Goal: Task Accomplishment & Management: Manage account settings

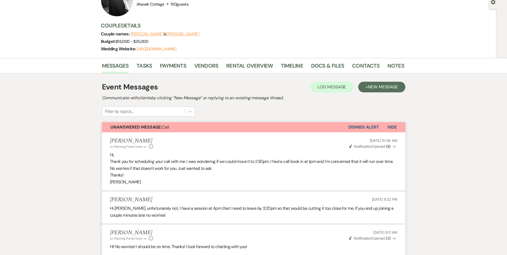
scroll to position [51, 0]
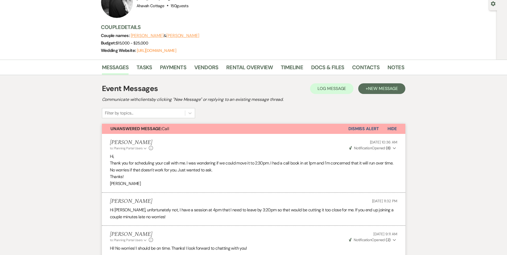
click at [367, 128] on button "Dismiss Alert" at bounding box center [363, 129] width 31 height 10
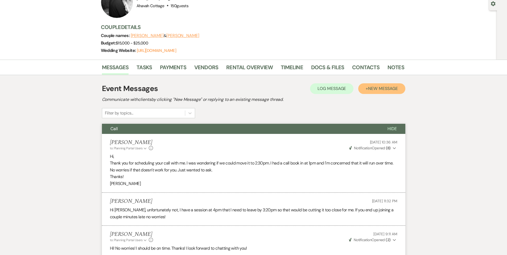
click at [367, 88] on button "+ New Message" at bounding box center [381, 88] width 47 height 11
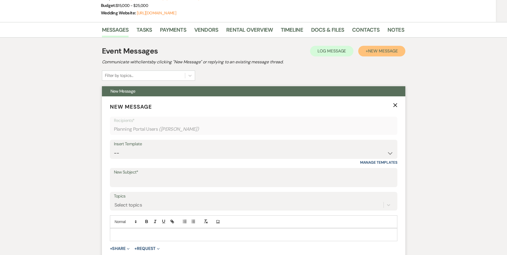
scroll to position [93, 0]
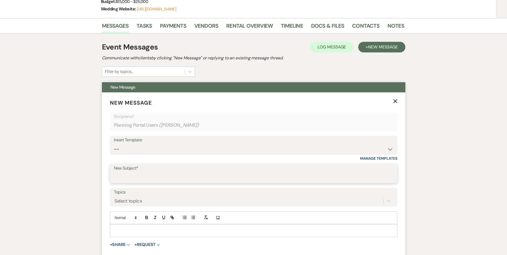
click at [126, 178] on input "New Subject*" at bounding box center [253, 177] width 279 height 10
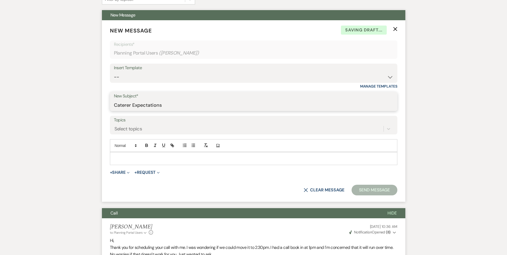
scroll to position [167, 0]
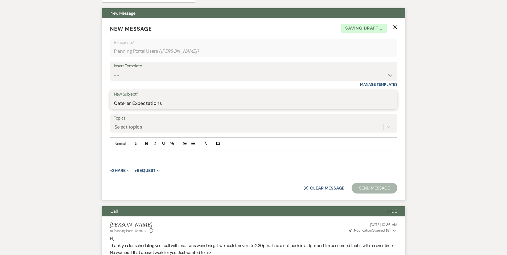
type input "Caterer Expectations"
click at [119, 155] on p at bounding box center [253, 156] width 279 height 6
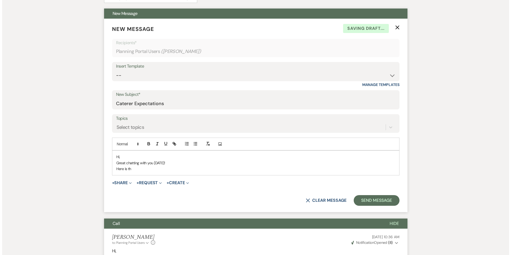
scroll to position [168, 0]
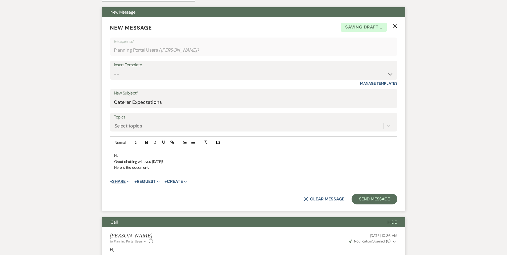
click at [119, 180] on button "+ Share Expand" at bounding box center [120, 181] width 20 height 4
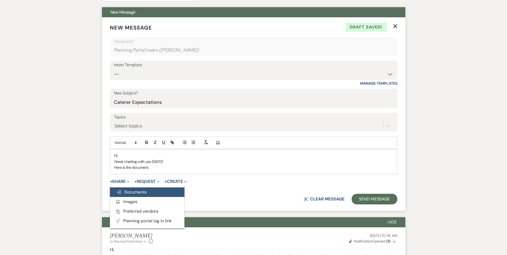
click at [130, 193] on span "Doc Upload Documents" at bounding box center [131, 192] width 30 height 6
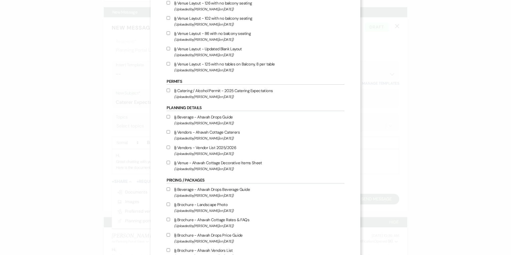
scroll to position [368, 0]
click at [170, 92] on input "Attach File Catering / Alcohol Permit - 2025 Catering Expectations (Uploaded by…" at bounding box center [168, 89] width 3 height 3
checkbox input "true"
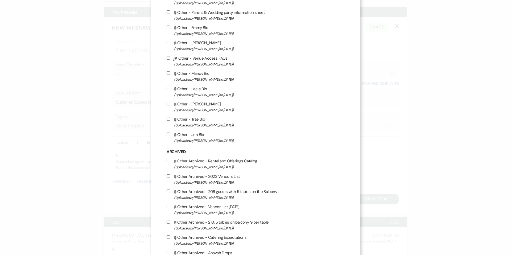
scroll to position [1028, 0]
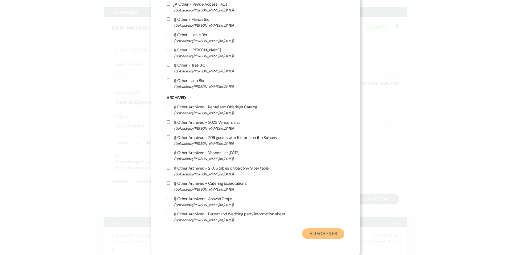
click at [306, 233] on button "Attach Files" at bounding box center [323, 233] width 42 height 11
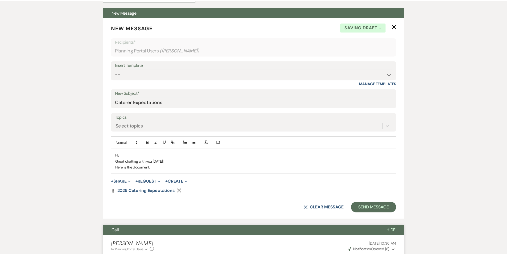
scroll to position [168, 0]
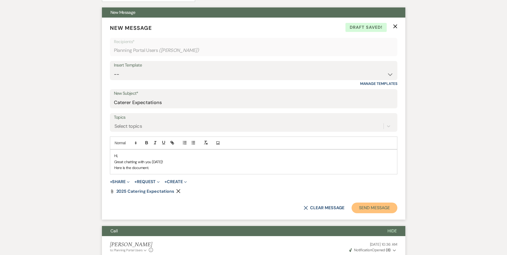
click at [367, 205] on button "Send Message" at bounding box center [373, 207] width 45 height 11
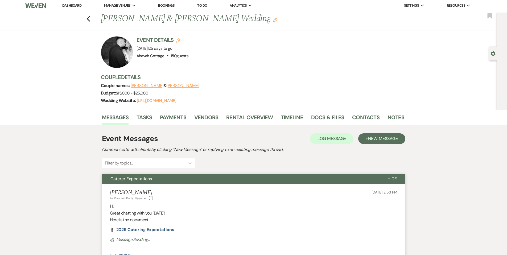
scroll to position [0, 0]
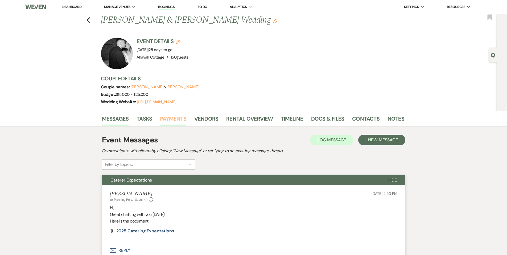
click at [173, 119] on link "Payments" at bounding box center [173, 120] width 26 height 12
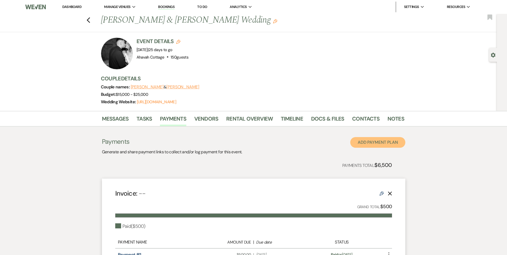
click at [389, 140] on button "Add Payment Plan" at bounding box center [377, 142] width 55 height 11
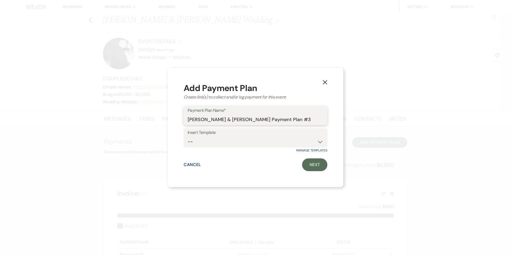
drag, startPoint x: 248, startPoint y: 118, endPoint x: 288, endPoint y: 117, distance: 39.9
click at [288, 118] on input "[PERSON_NAME] & [PERSON_NAME] Payment Plan #3" at bounding box center [256, 119] width 136 height 10
type input "[PERSON_NAME] & [PERSON_NAME] Dog Deposit"
click at [318, 162] on link "Next" at bounding box center [314, 164] width 25 height 13
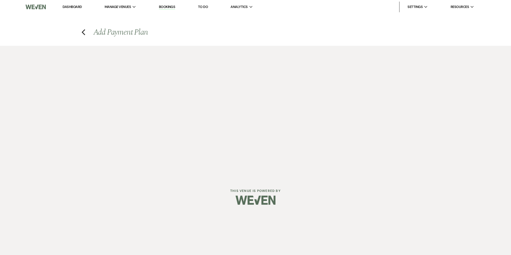
select select "2"
select select "percentage"
select select "true"
select select "client"
select select "weeks"
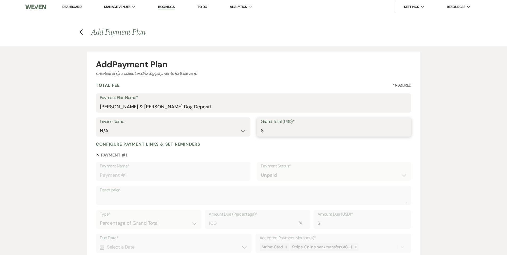
click at [273, 131] on input "Grand Total (USD)*" at bounding box center [334, 131] width 147 height 10
type input "2"
type input "2.00"
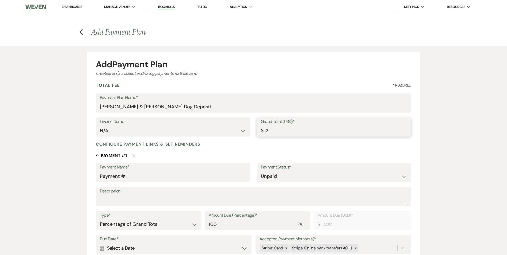
type input "25"
type input "25.00"
type input "250"
type input "250.00"
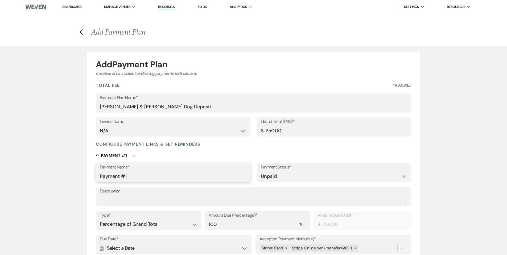
drag, startPoint x: 131, startPoint y: 175, endPoint x: 97, endPoint y: 174, distance: 33.8
click at [95, 174] on form "Add Payment Plan Create link(s) to collect and/or log payments for this event: …" at bounding box center [253, 211] width 333 height 319
type input "Dog Deposit"
click at [122, 201] on textarea "Description" at bounding box center [254, 200] width 308 height 11
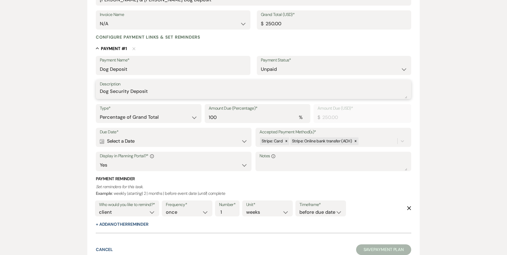
scroll to position [108, 0]
type textarea "Dog Security Deposit"
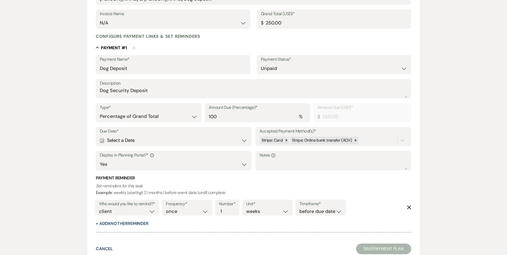
click at [122, 141] on div "Calendar Select a Date Expand" at bounding box center [174, 140] width 148 height 10
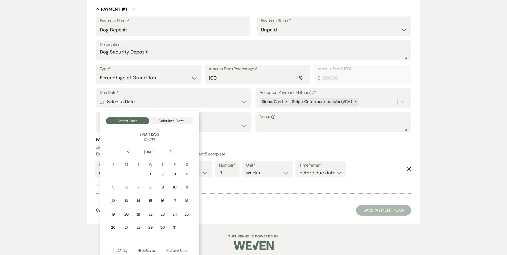
scroll to position [150, 0]
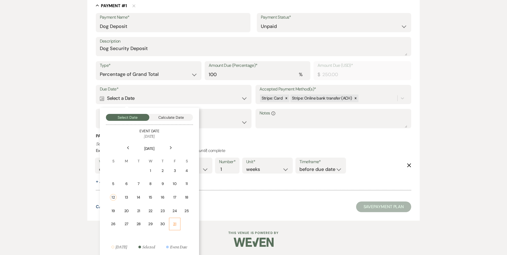
click at [175, 224] on div "31" at bounding box center [174, 224] width 5 height 6
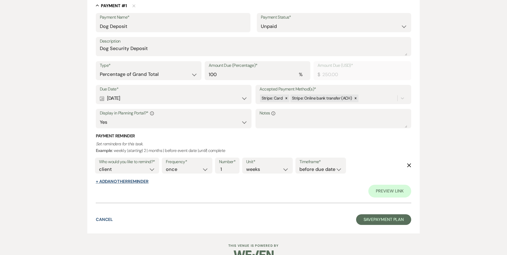
click at [139, 181] on button "+ Add Another Reminder" at bounding box center [122, 181] width 53 height 4
select select "client"
select select "days"
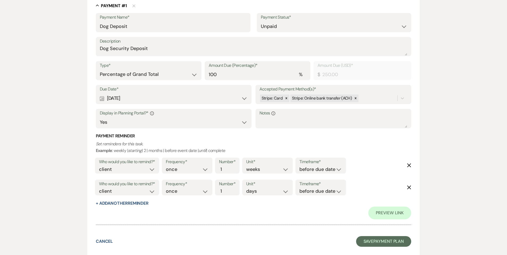
scroll to position [150, 0]
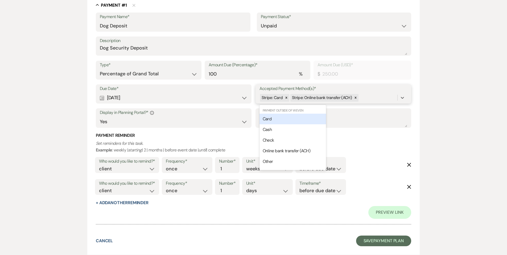
click at [365, 97] on div "Stripe: Card Stripe: Online bank transfer (ACH)" at bounding box center [328, 97] width 138 height 9
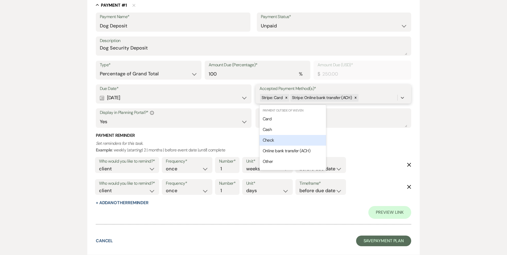
click at [278, 142] on div "Check" at bounding box center [292, 140] width 67 height 11
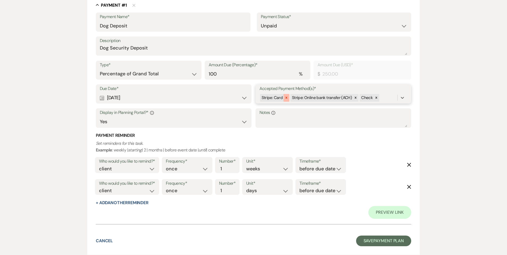
click at [286, 97] on icon at bounding box center [286, 98] width 2 height 2
drag, startPoint x: 324, startPoint y: 97, endPoint x: 322, endPoint y: 111, distance: 13.5
click at [324, 98] on icon at bounding box center [325, 98] width 2 height 2
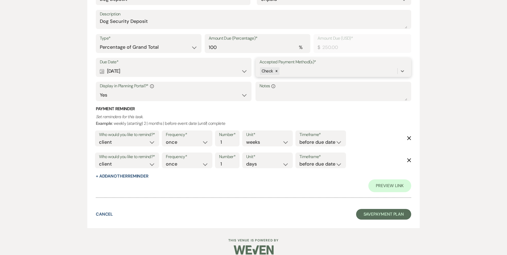
scroll to position [184, 0]
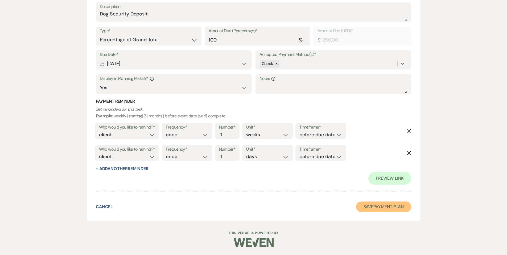
click at [364, 205] on button "Save Payment Plan" at bounding box center [383, 206] width 55 height 11
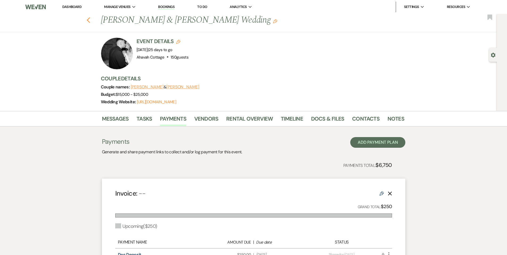
click at [89, 20] on use "button" at bounding box center [87, 20] width 3 height 6
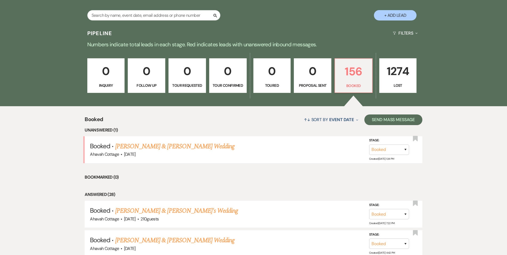
scroll to position [111, 0]
